Goal: Information Seeking & Learning: Learn about a topic

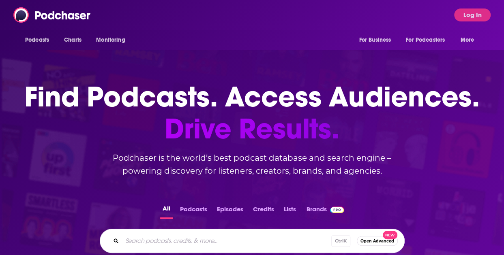
click at [142, 234] on div "Ctrl K Open Advanced New" at bounding box center [252, 241] width 305 height 24
click at [148, 242] on input "Search podcasts, credits, & more..." at bounding box center [239, 241] width 235 height 13
type input "behind the brilliance"
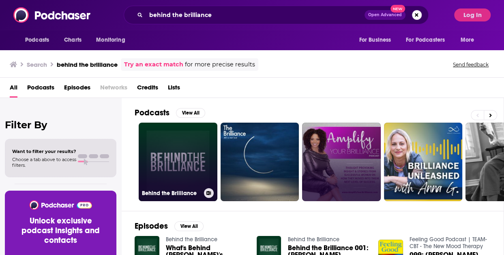
click at [183, 145] on link "Behind the Brilliance" at bounding box center [178, 162] width 79 height 79
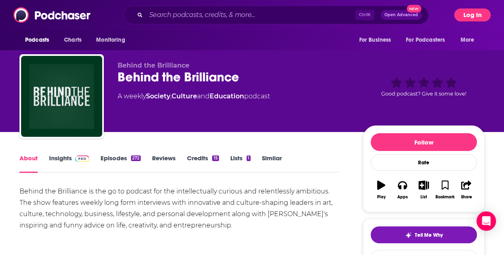
click at [472, 15] on button "Log In" at bounding box center [472, 15] width 36 height 13
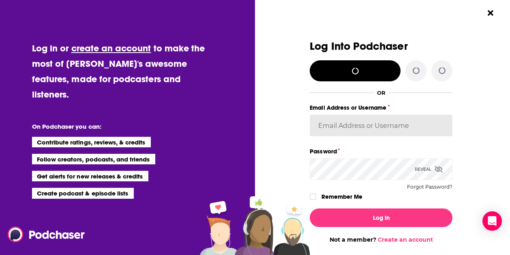
type input "[PERSON_NAME][EMAIL_ADDRESS][PERSON_NAME][DOMAIN_NAME]"
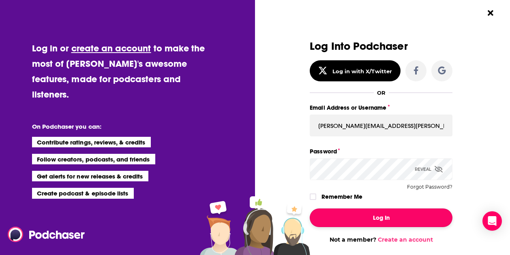
click at [344, 222] on button "Log In" at bounding box center [381, 218] width 143 height 19
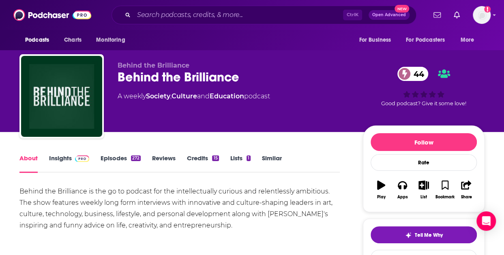
click at [130, 208] on div "Behind the Brilliance is the go to podcast for the intellectually curious and r…" at bounding box center [179, 208] width 320 height 45
click at [45, 42] on span "Podcasts" at bounding box center [37, 39] width 24 height 11
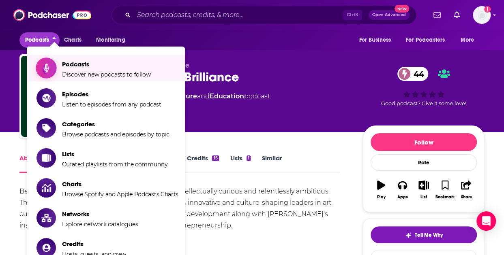
click at [63, 63] on span "Podcasts" at bounding box center [106, 64] width 89 height 8
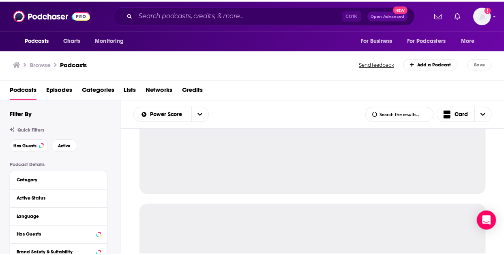
scroll to position [122, 0]
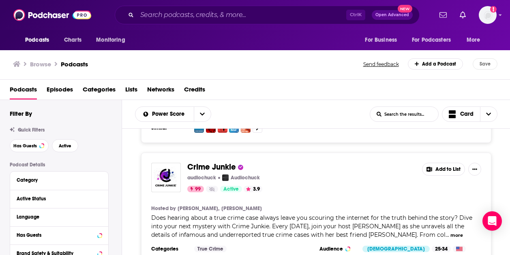
click at [204, 164] on span "Crime Junkie" at bounding box center [211, 167] width 49 height 10
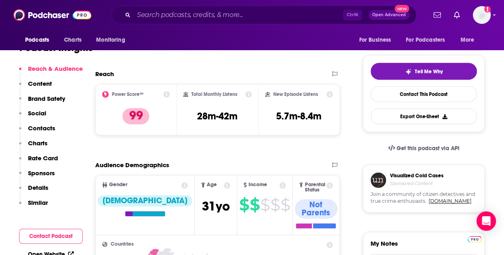
scroll to position [162, 0]
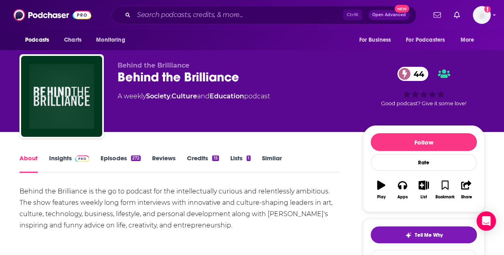
click at [50, 163] on link "Insights" at bounding box center [69, 163] width 40 height 19
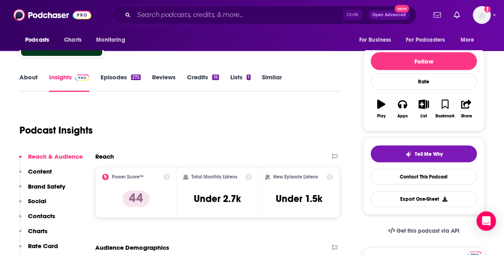
scroll to position [122, 0]
